Goal: Check status: Check status

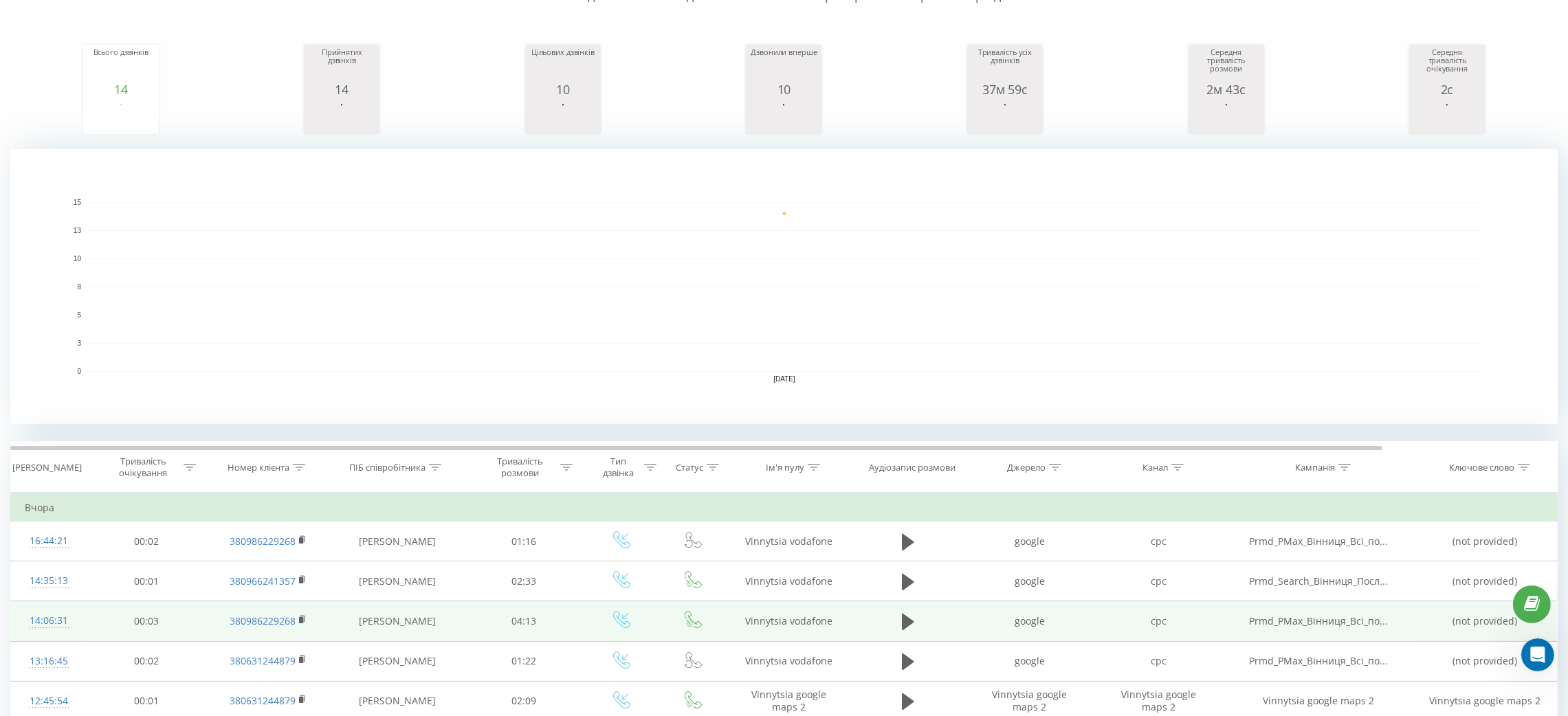
scroll to position [145, 0]
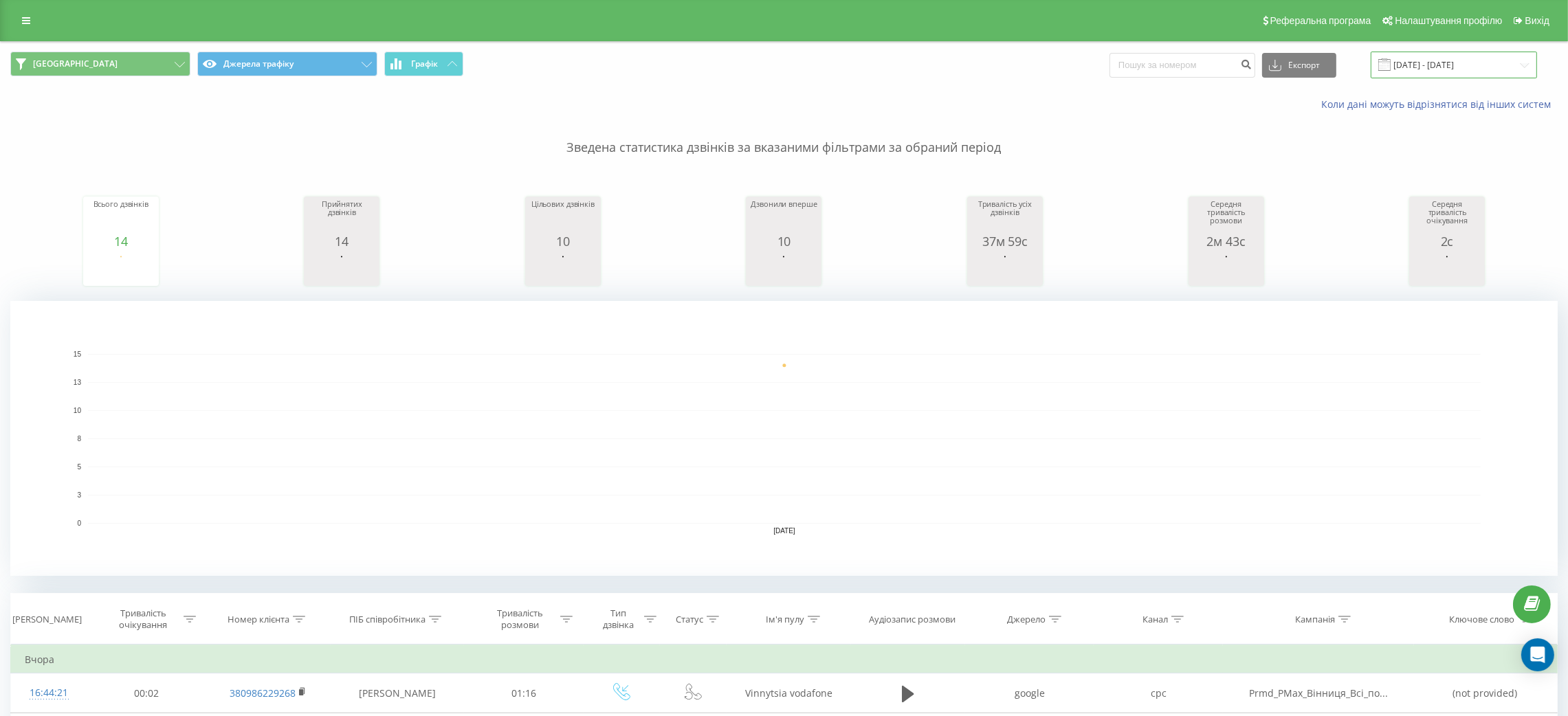
click at [1484, 62] on input "22.09.2025 - 22.09.2025" at bounding box center [1453, 65] width 166 height 27
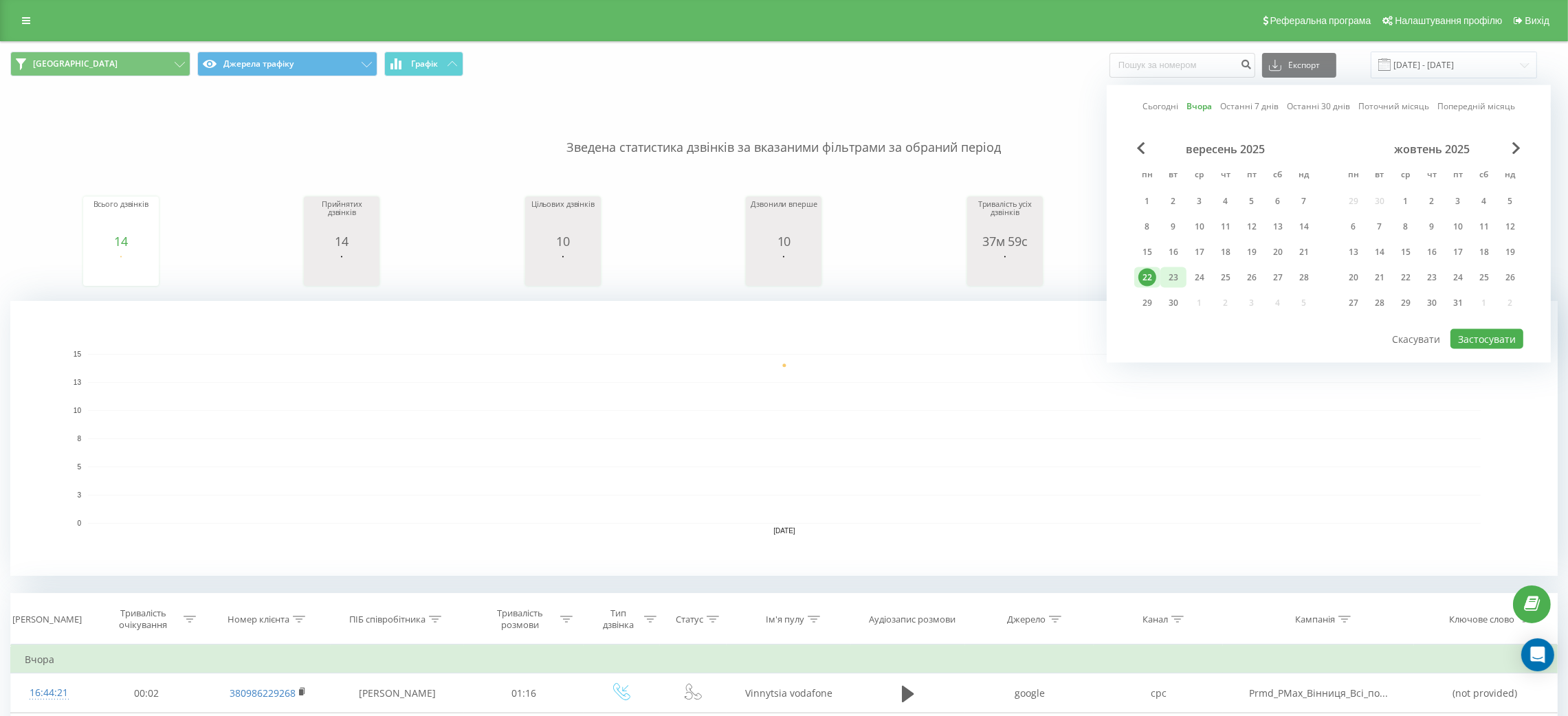
click at [1168, 272] on div "23" at bounding box center [1174, 277] width 18 height 18
click at [1482, 331] on button "Застосувати" at bounding box center [1486, 339] width 73 height 20
type input "23.09.2025 - 23.09.2025"
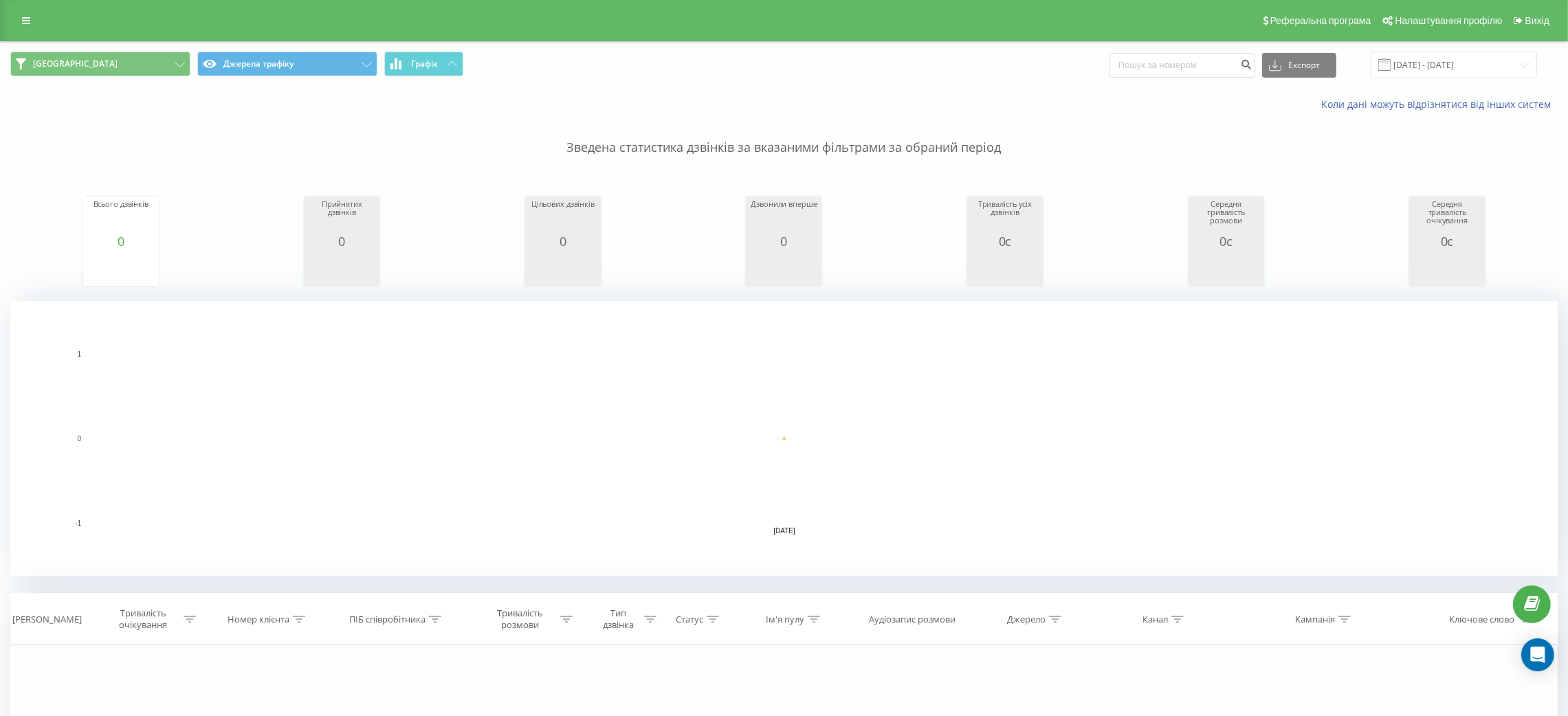
drag, startPoint x: 1186, startPoint y: 111, endPoint x: 1044, endPoint y: 114, distance: 142.0
click at [1184, 110] on div "Коли дані можуть відрізнятися вiд інших систем" at bounding box center [1077, 104] width 979 height 14
